Goal: Information Seeking & Learning: Check status

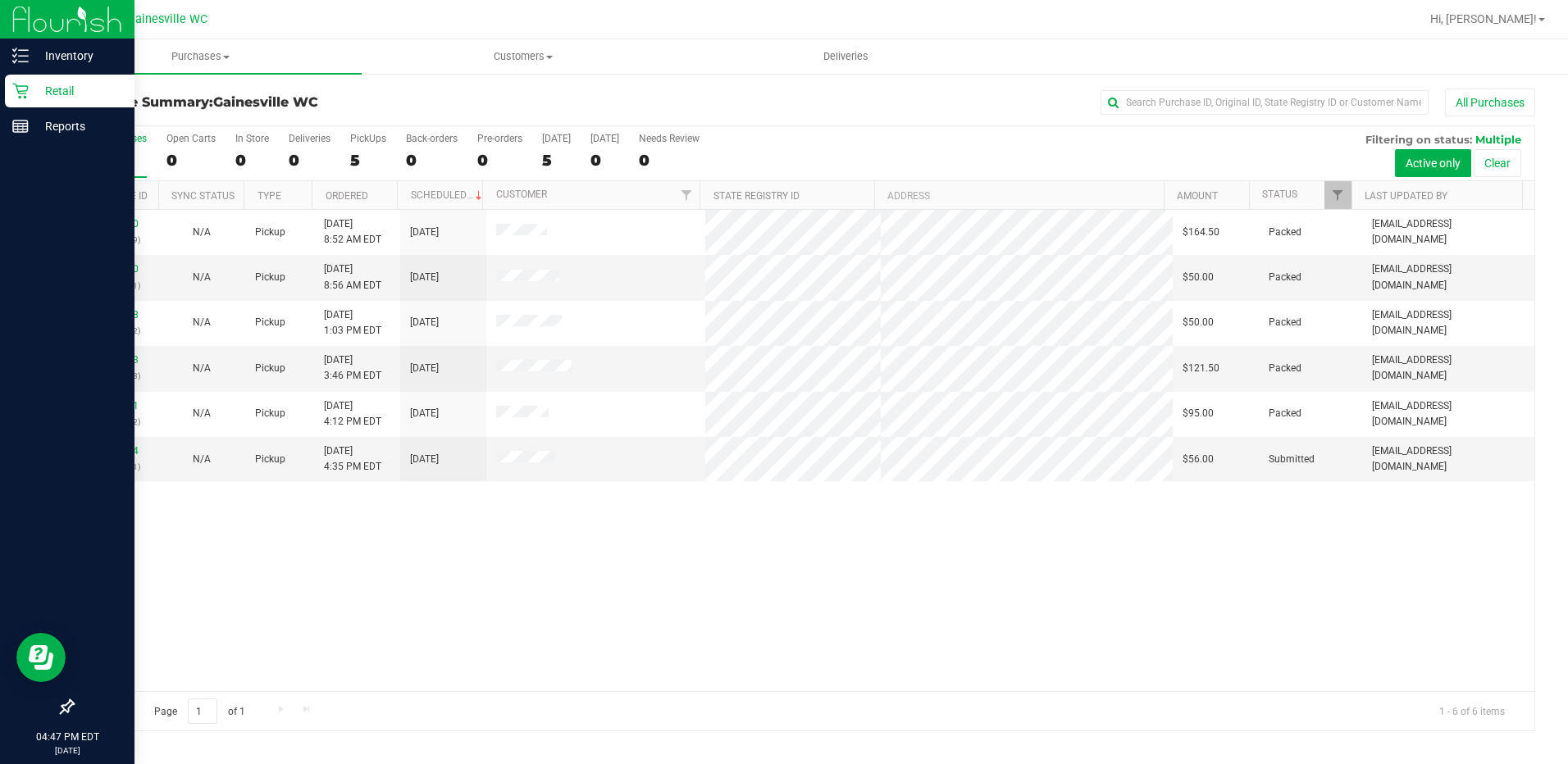
click at [75, 101] on div "Retail" at bounding box center [70, 91] width 130 height 33
click at [64, 86] on p "Retail" at bounding box center [78, 91] width 98 height 20
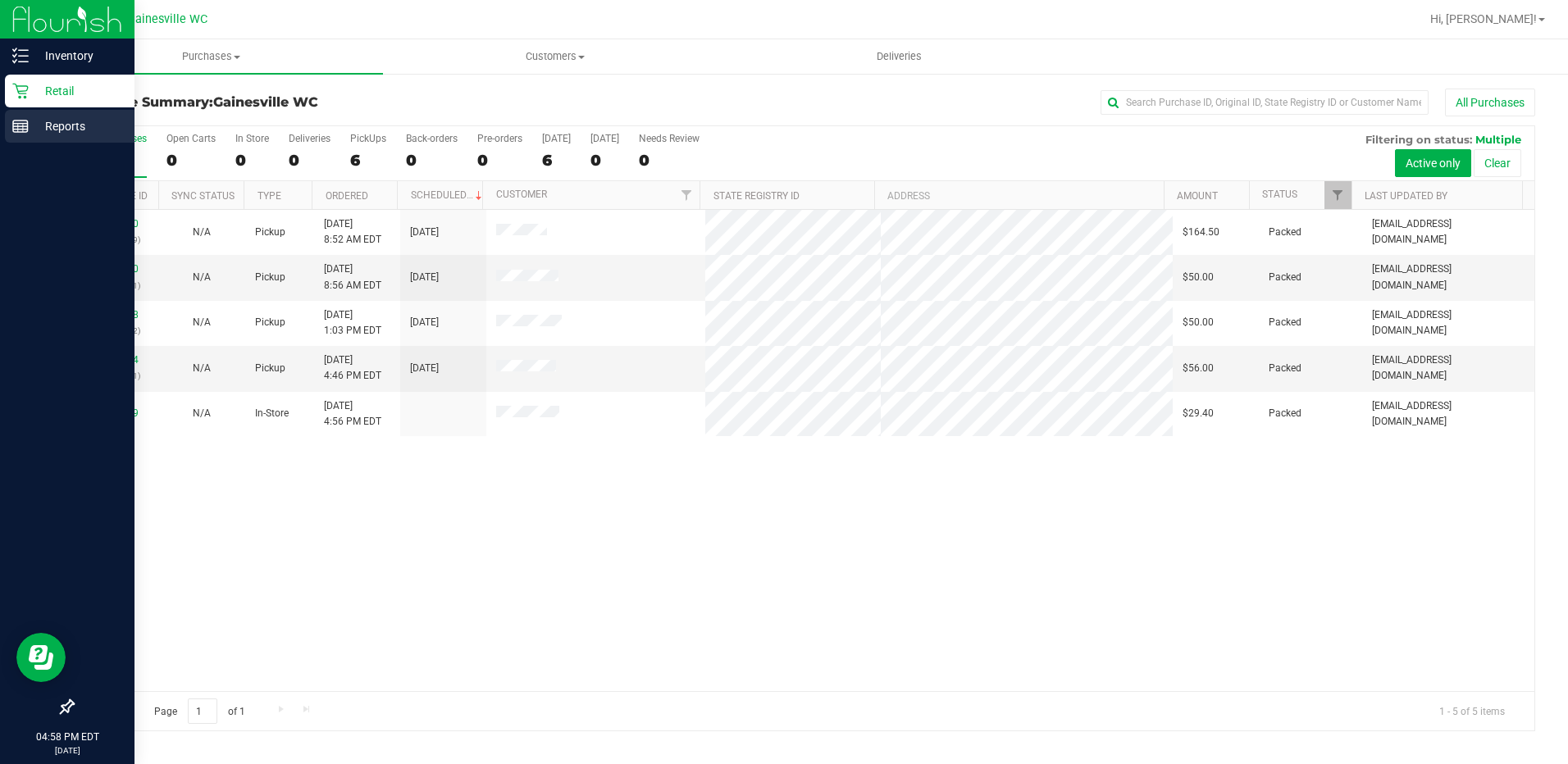
click at [41, 127] on p "Reports" at bounding box center [78, 126] width 98 height 20
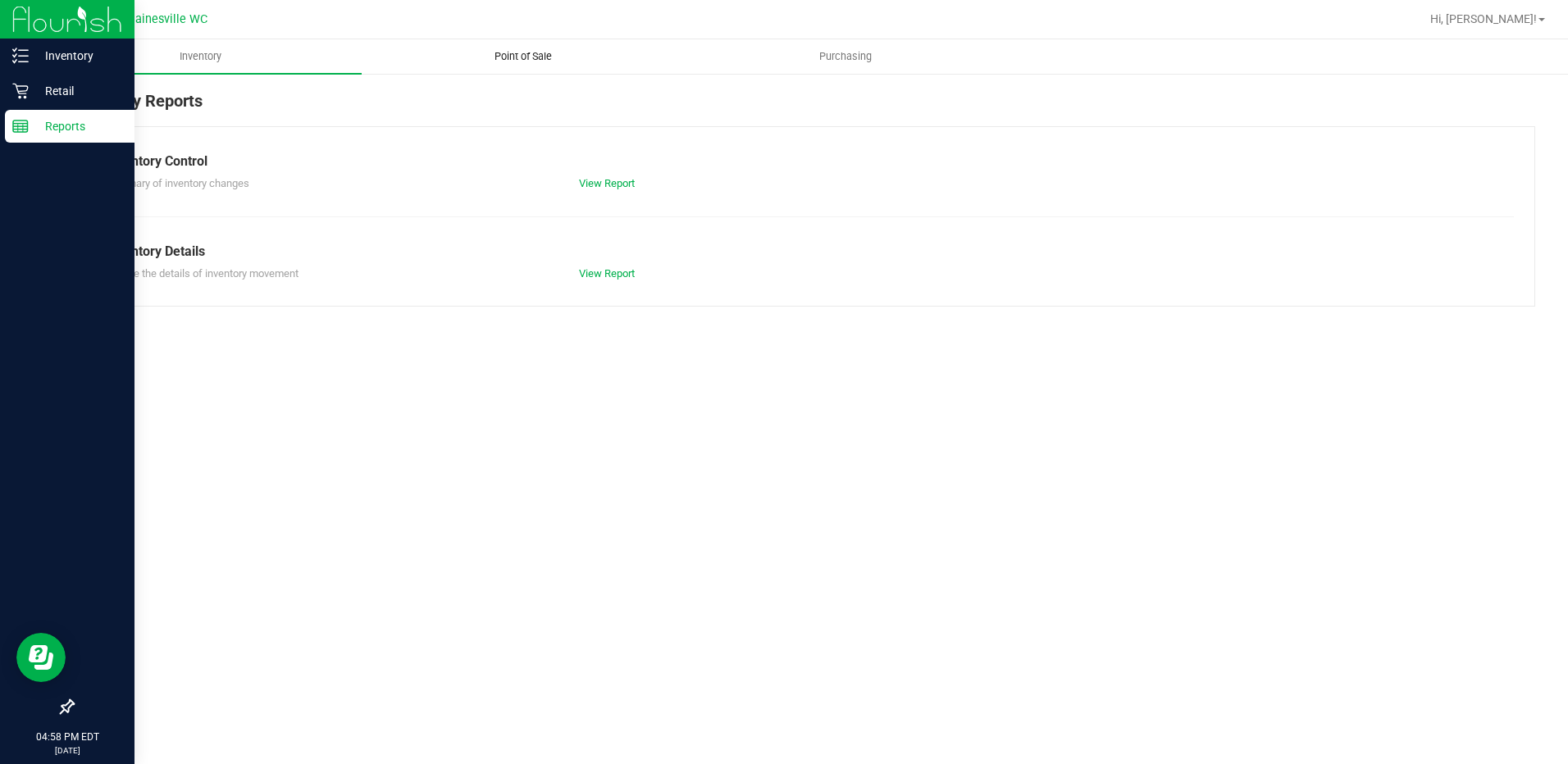
click at [510, 54] on span "Point of Sale" at bounding box center [524, 56] width 102 height 15
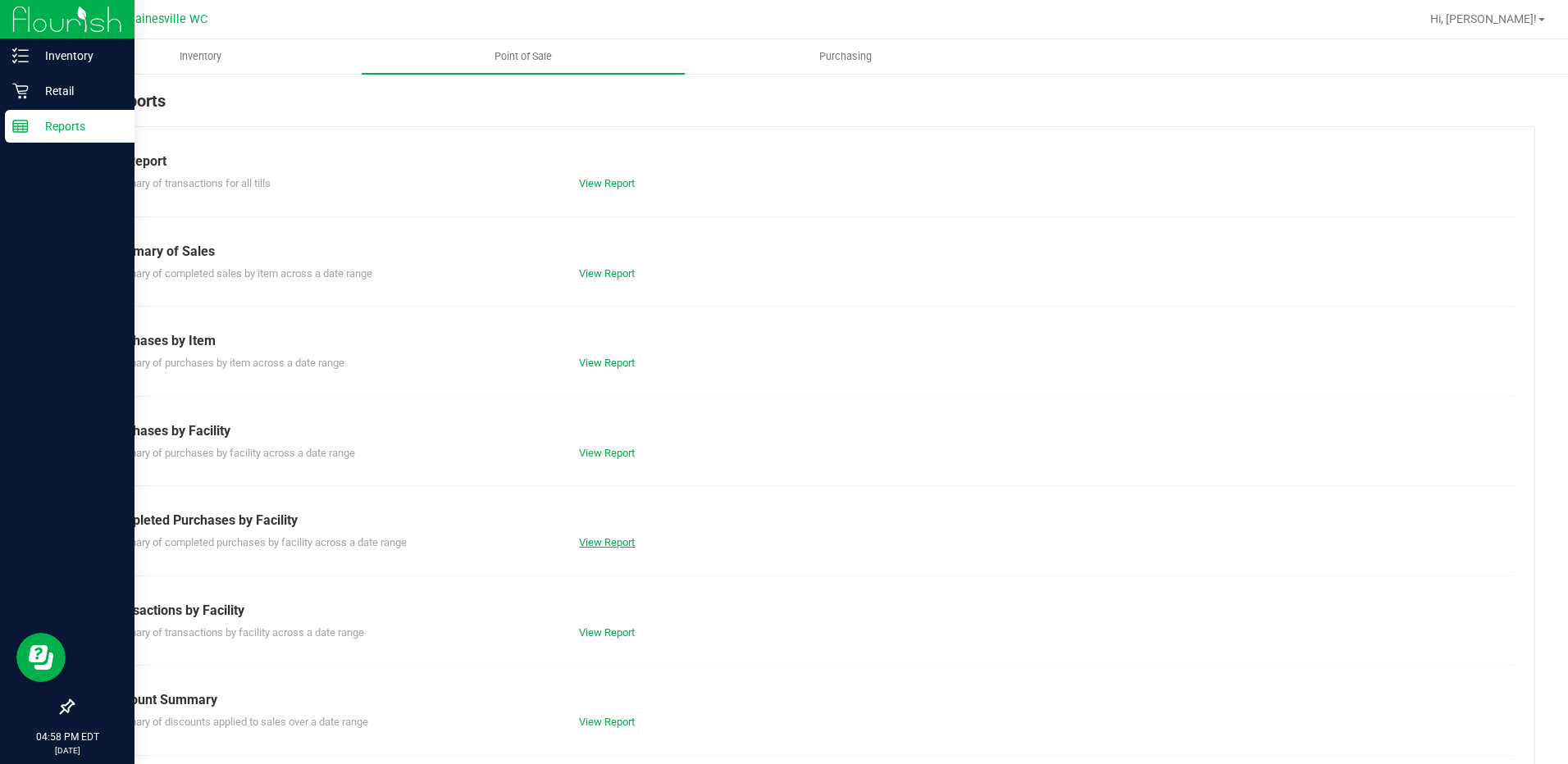
click at [602, 548] on link "View Report" at bounding box center [606, 543] width 56 height 12
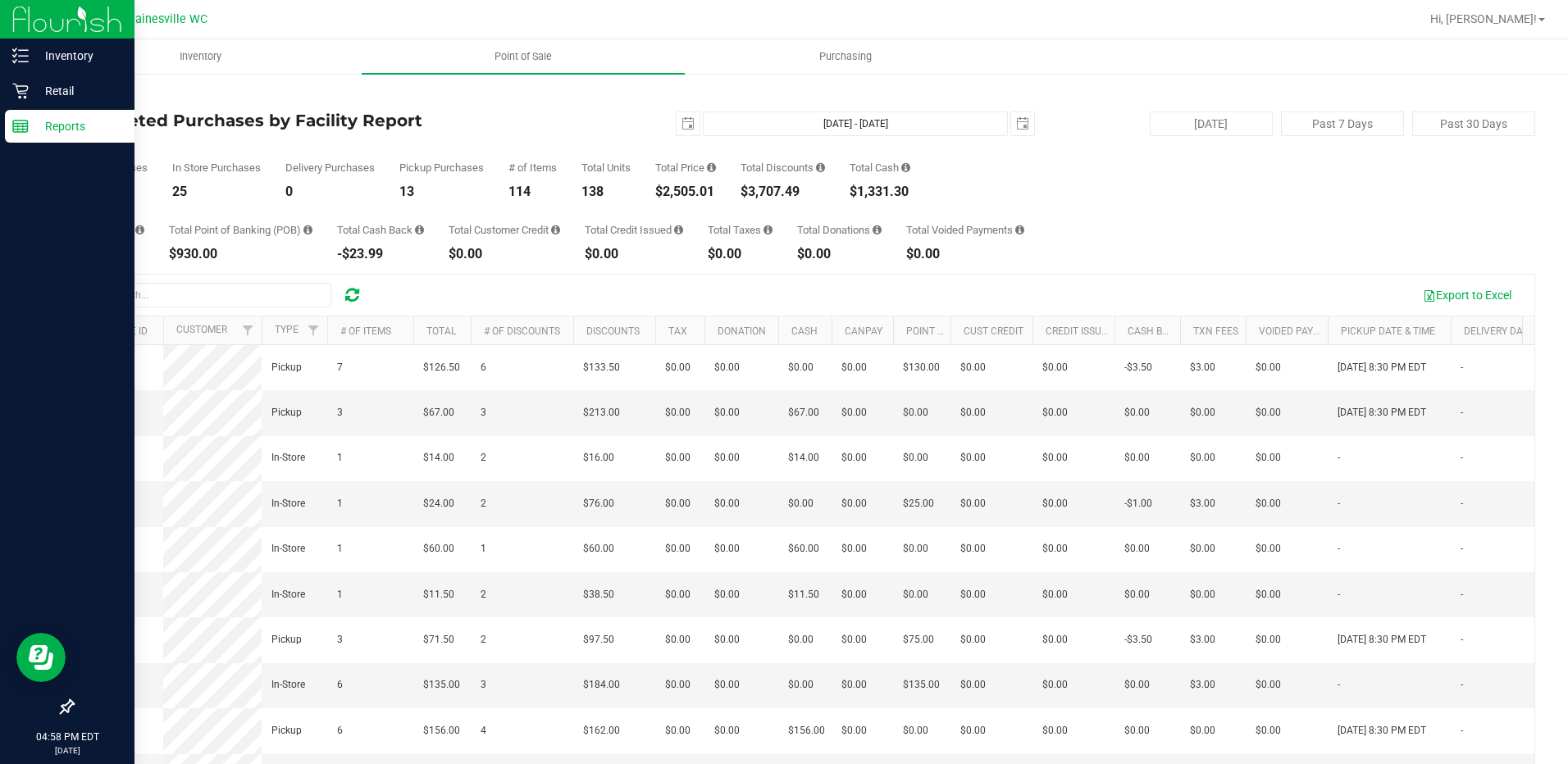
click at [1082, 253] on div "Total CanPay $267.70 Total Point of Banking (POB) $930.00 Total Cash Back -$23.…" at bounding box center [803, 230] width 1463 height 62
